Goal: Transaction & Acquisition: Obtain resource

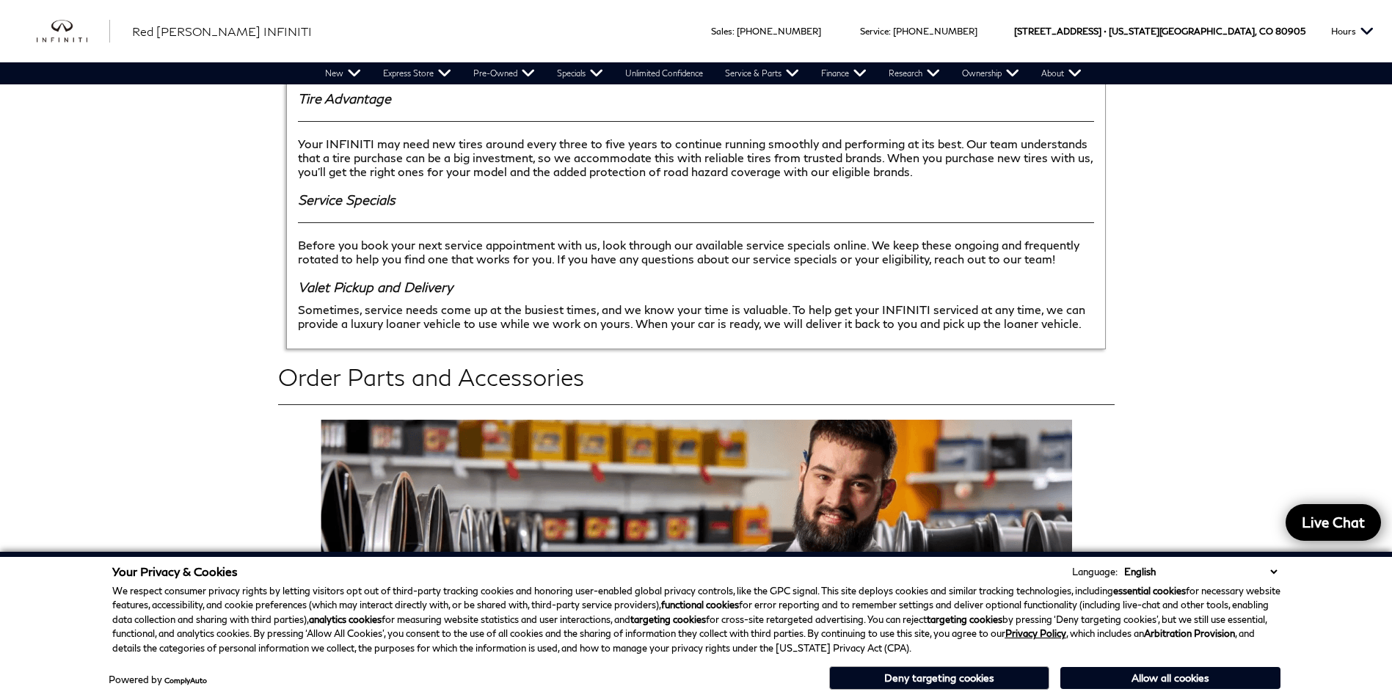
scroll to position [2128, 0]
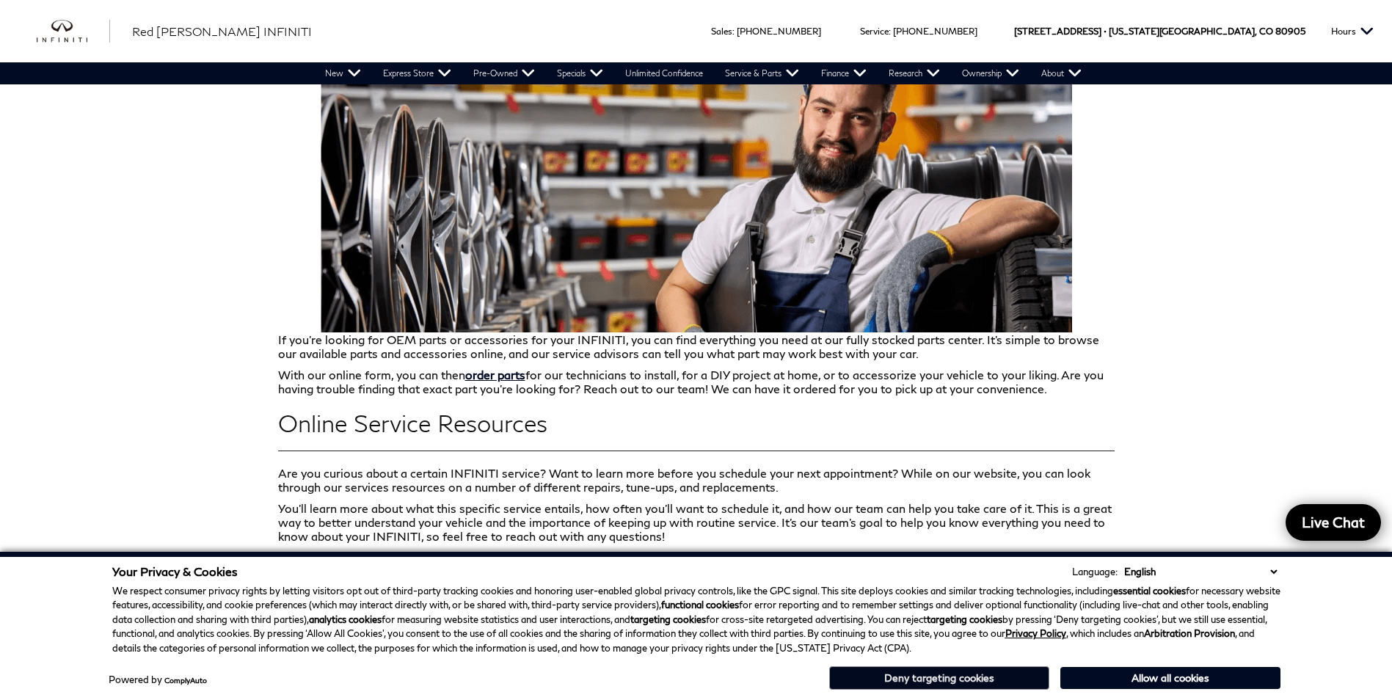
click at [1011, 677] on button "Deny targeting cookies" at bounding box center [939, 677] width 220 height 23
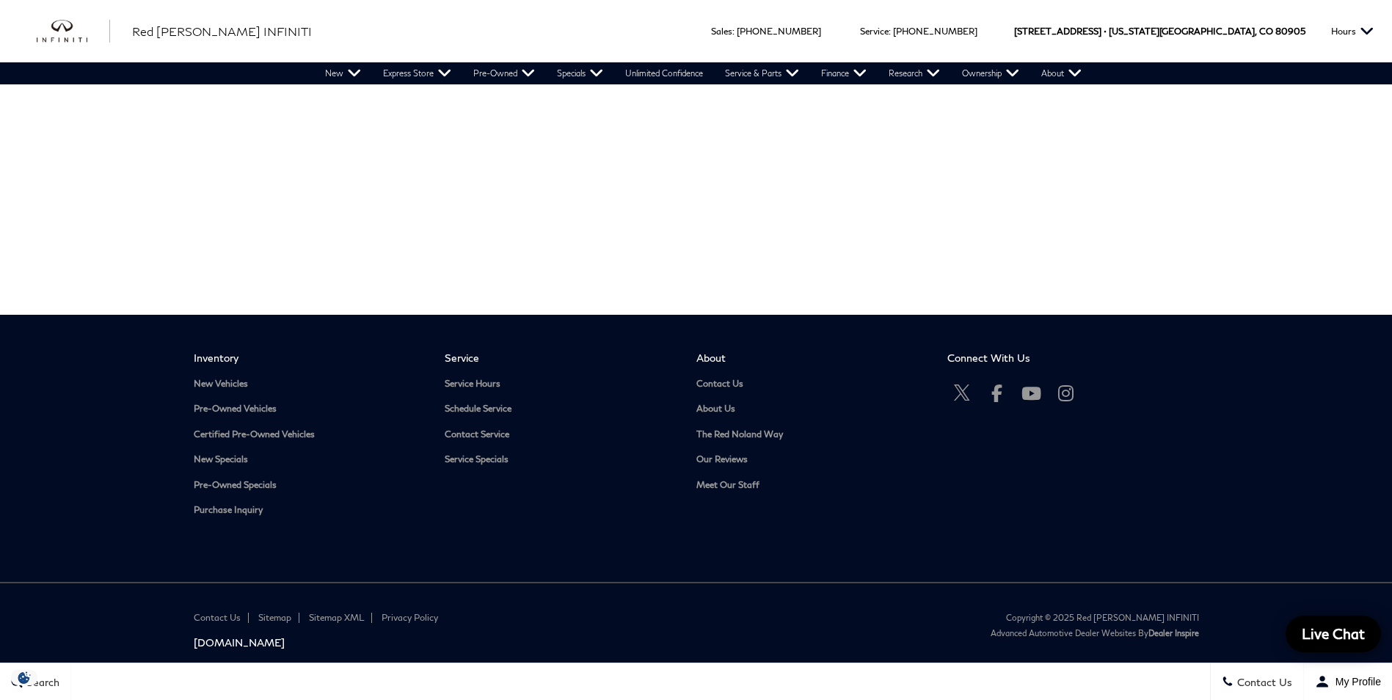
scroll to position [3038, 0]
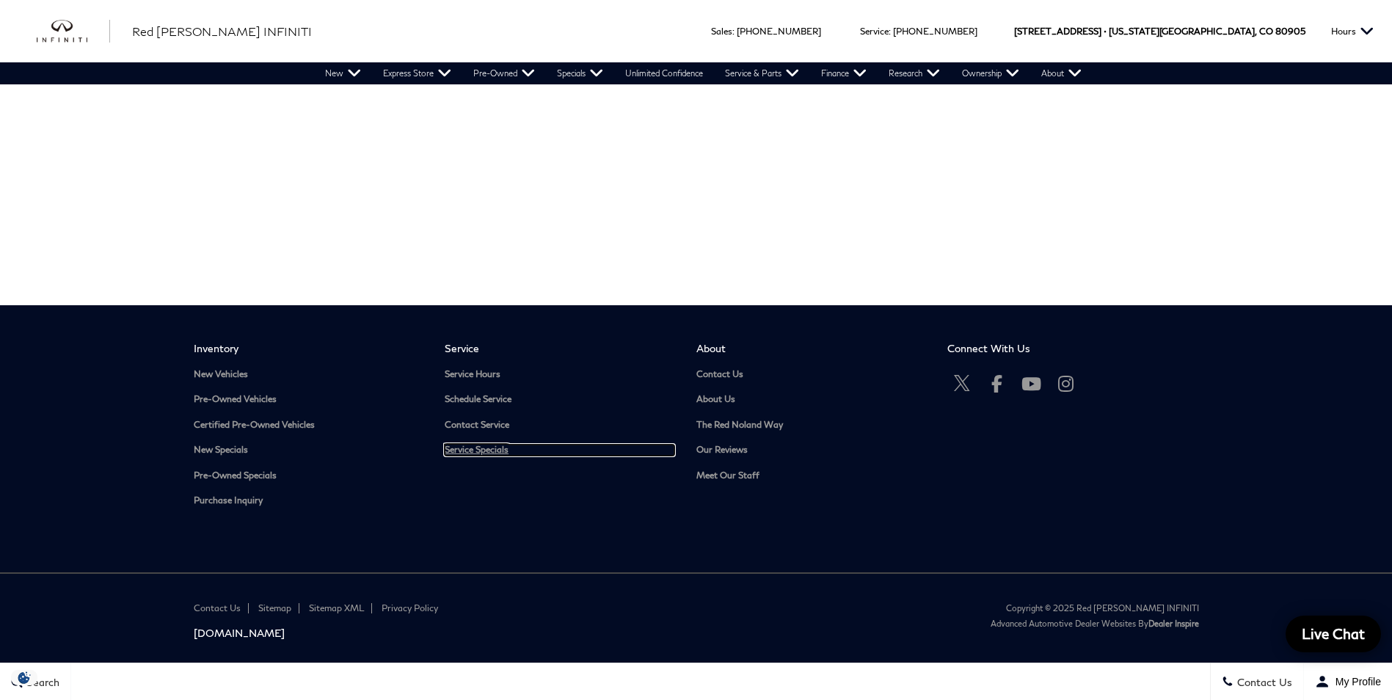
click at [497, 445] on link "Service Specials" at bounding box center [560, 450] width 230 height 11
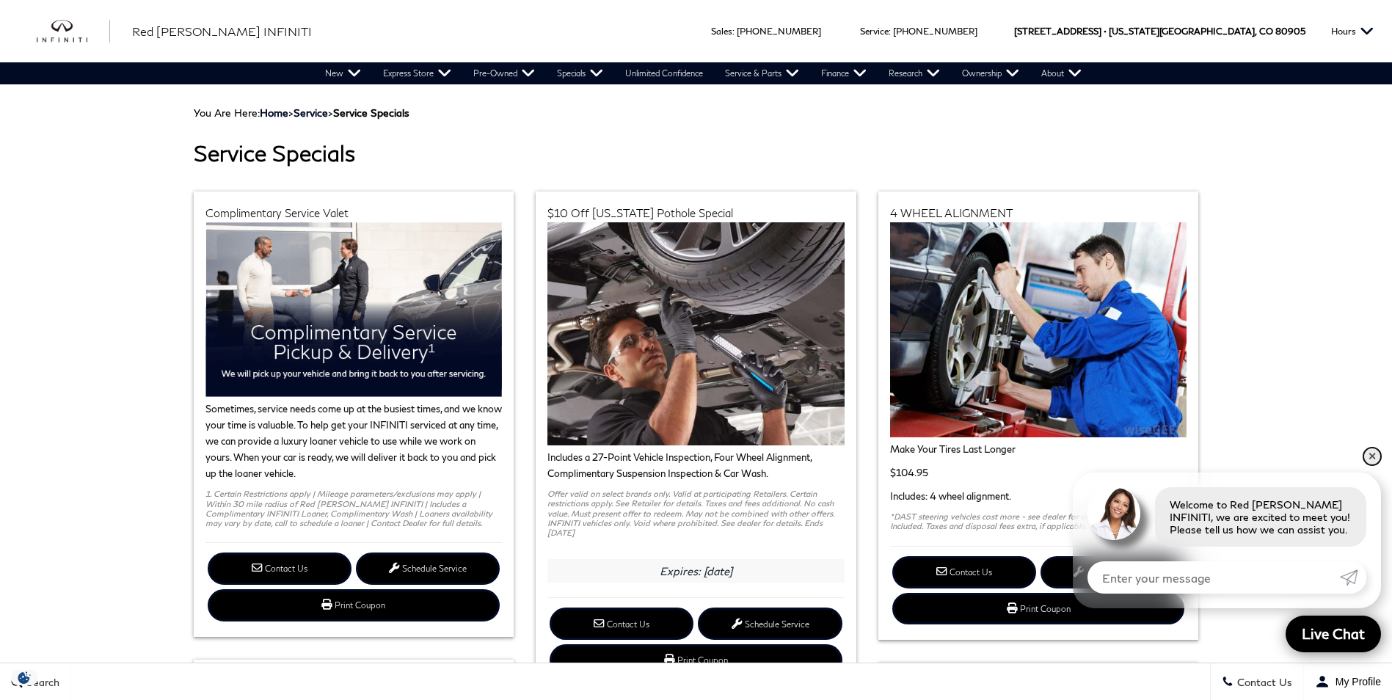
click at [1370, 455] on link "✕" at bounding box center [1373, 457] width 18 height 18
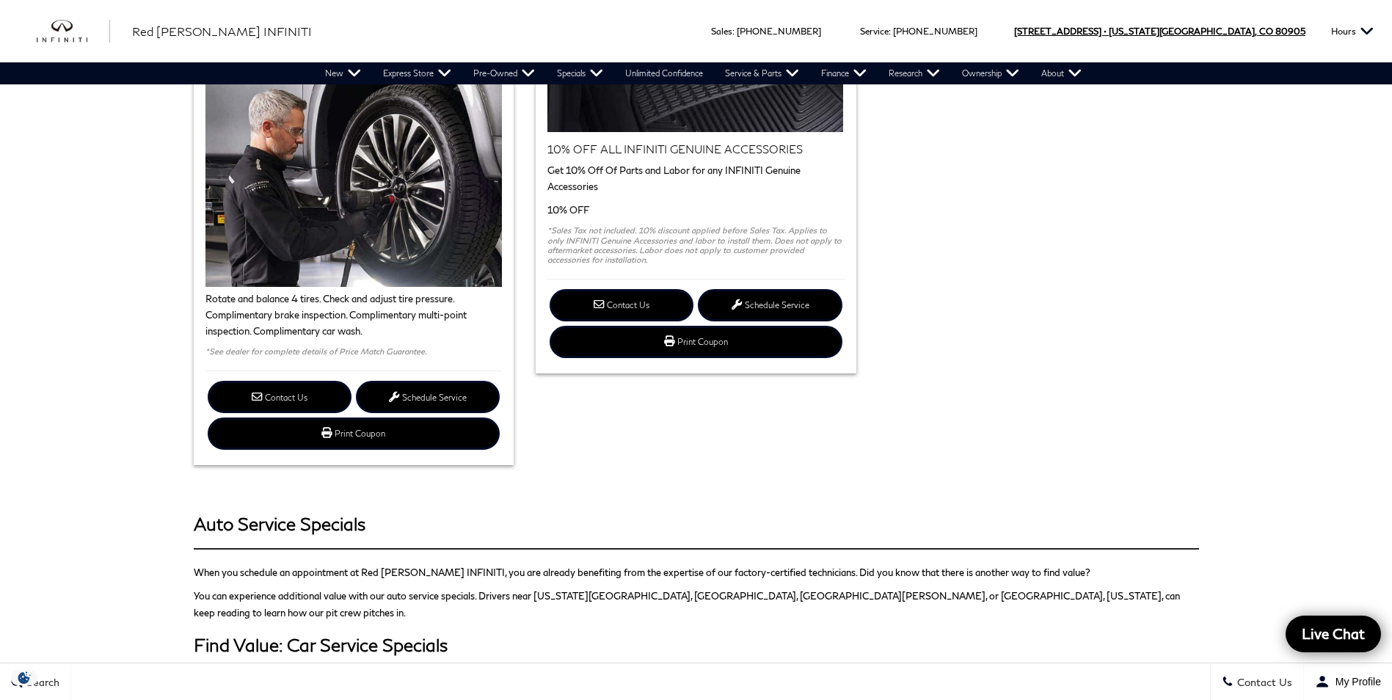
scroll to position [807, 0]
